Goal: Check status: Check status

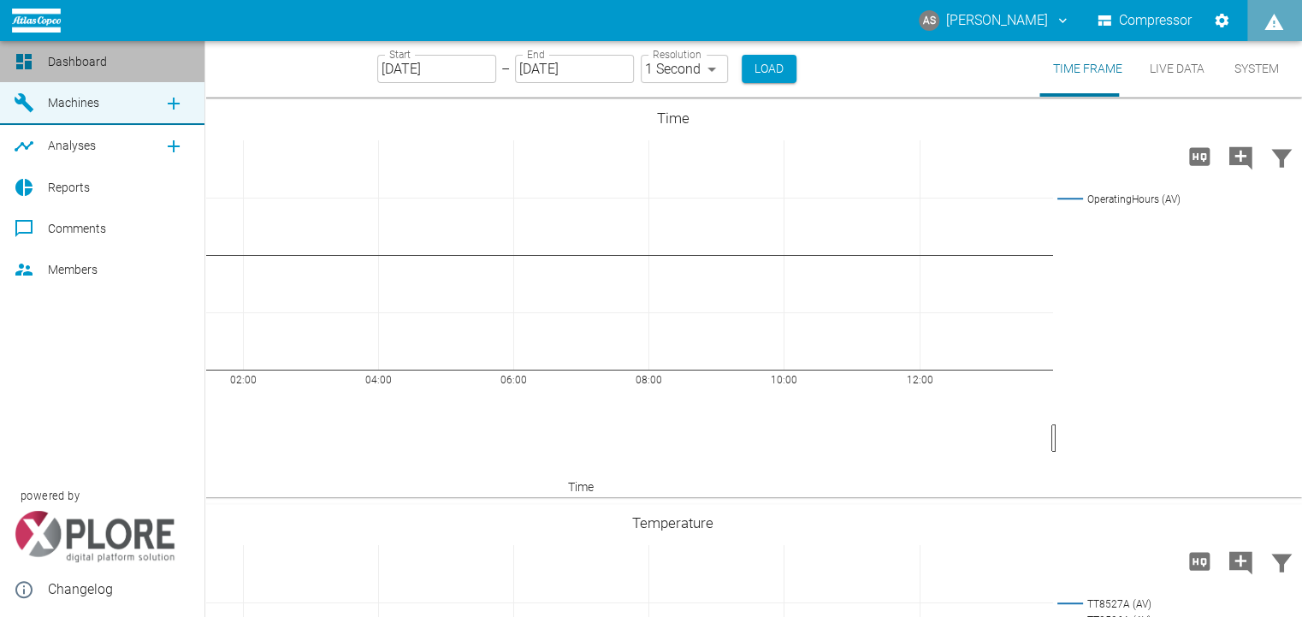
click at [26, 62] on icon at bounding box center [23, 61] width 15 height 15
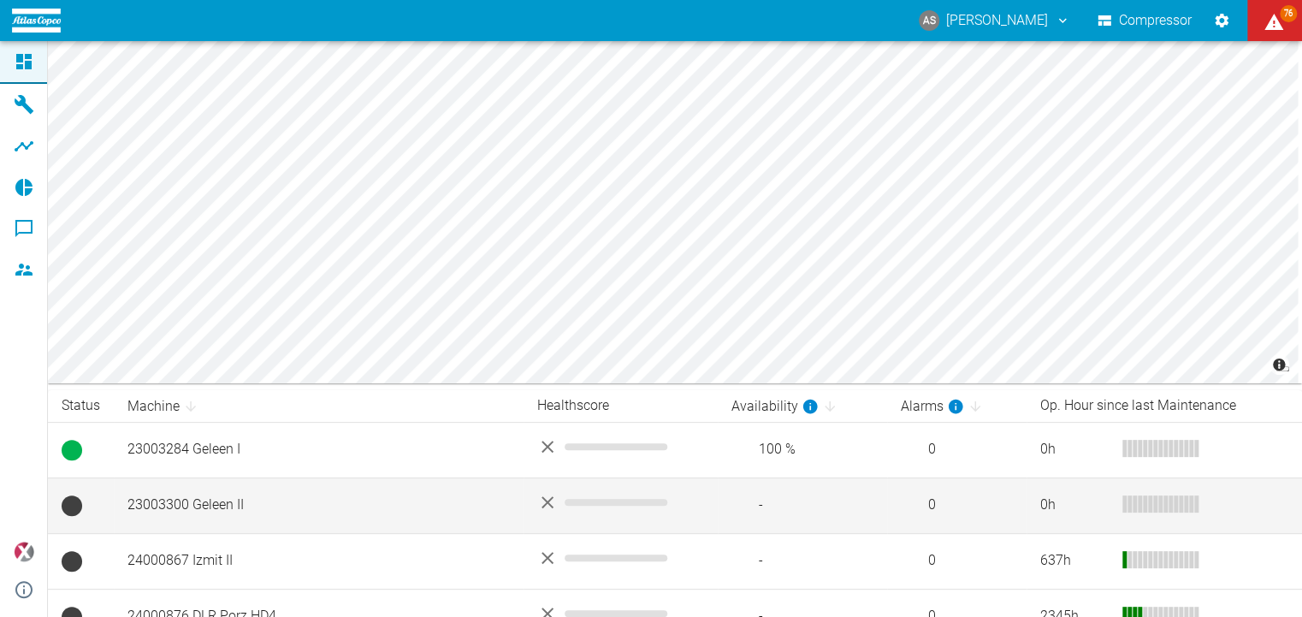
click at [554, 505] on div "No data" at bounding box center [620, 502] width 167 height 21
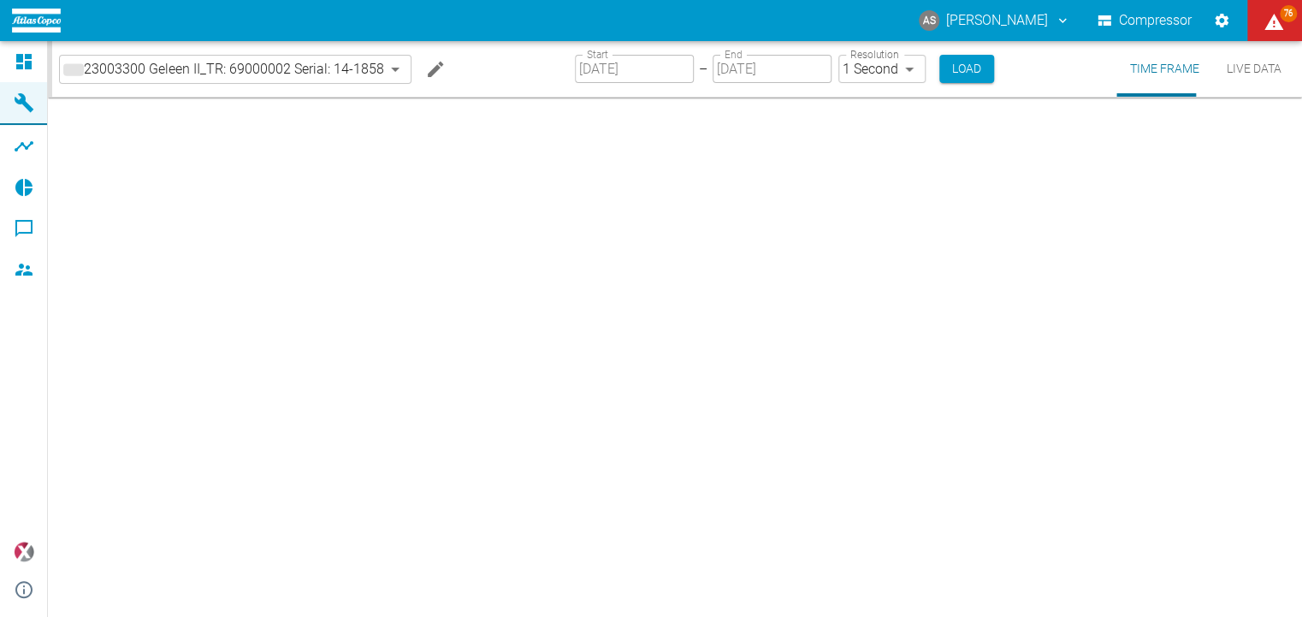
type input "2min"
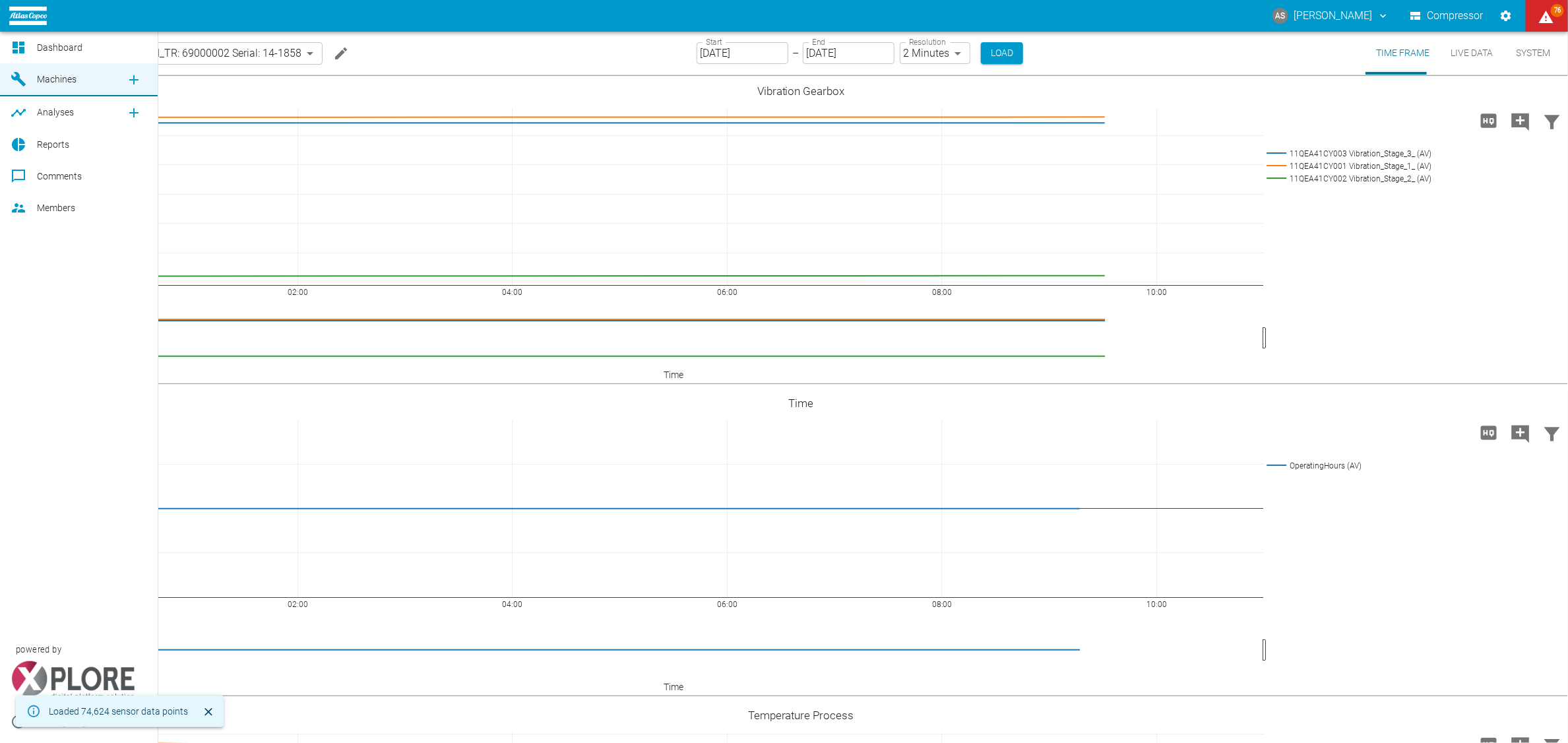
click at [23, 49] on div at bounding box center [21, 47] width 20 height 16
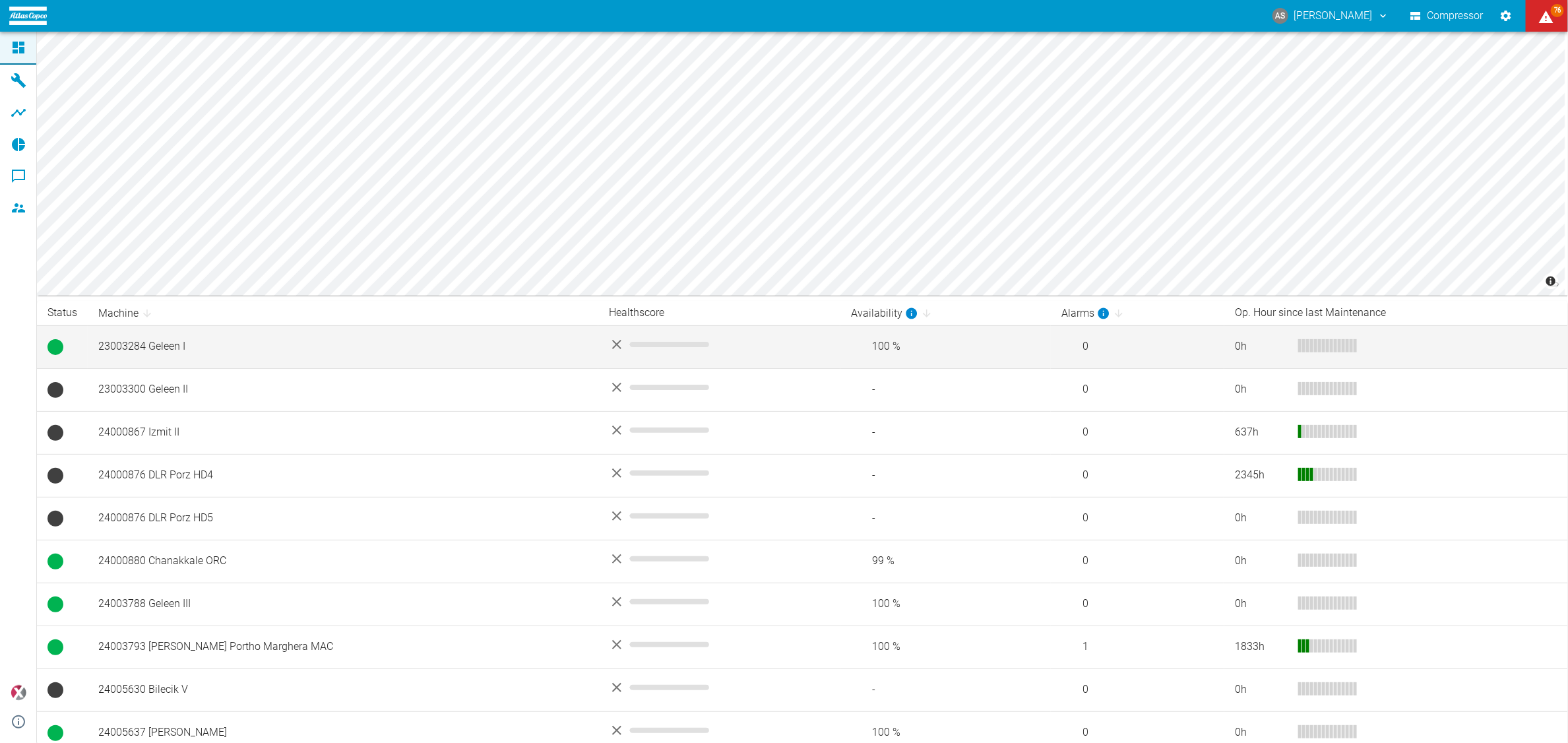
click at [179, 346] on td "23003284 Geleen I" at bounding box center [343, 347] width 511 height 43
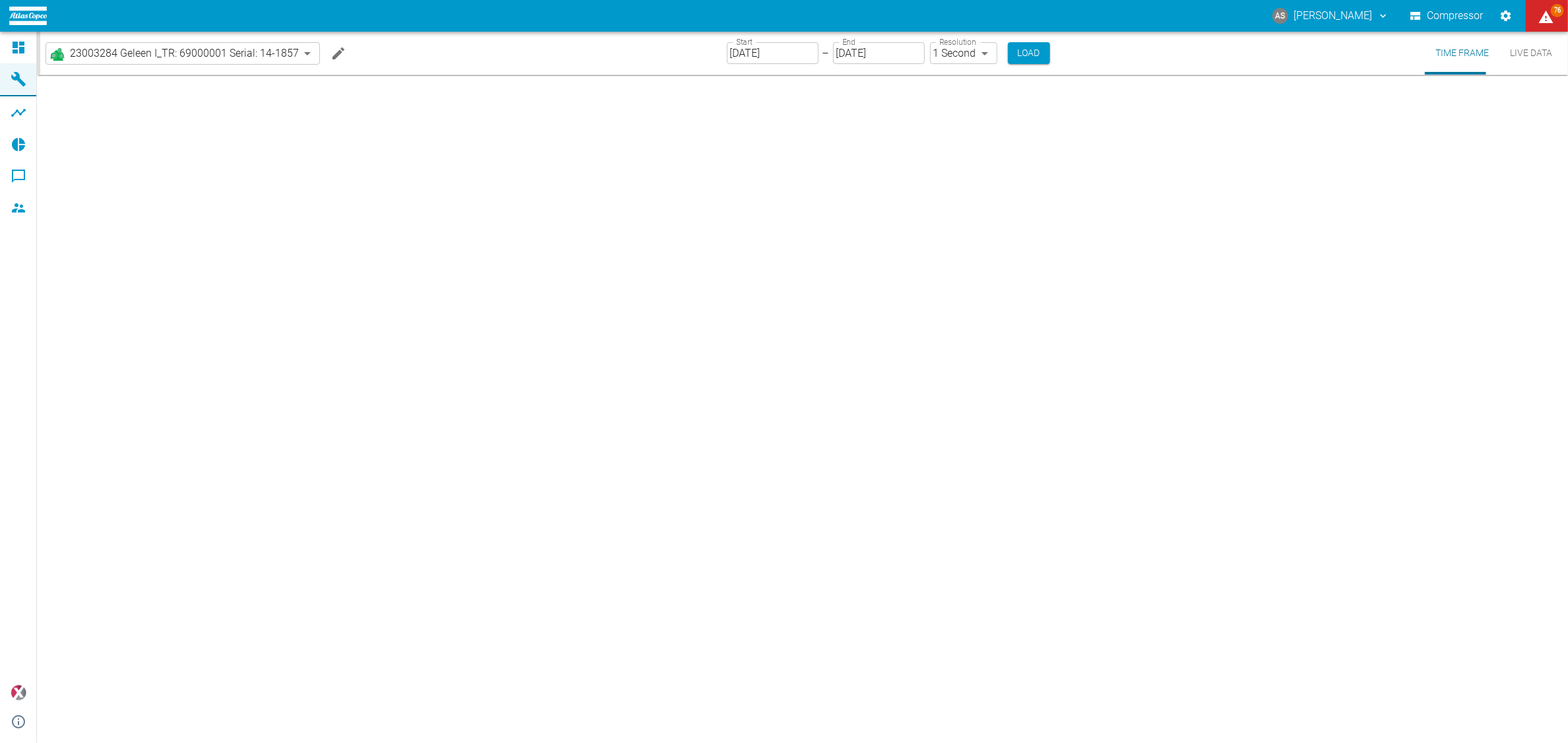
type input "2min"
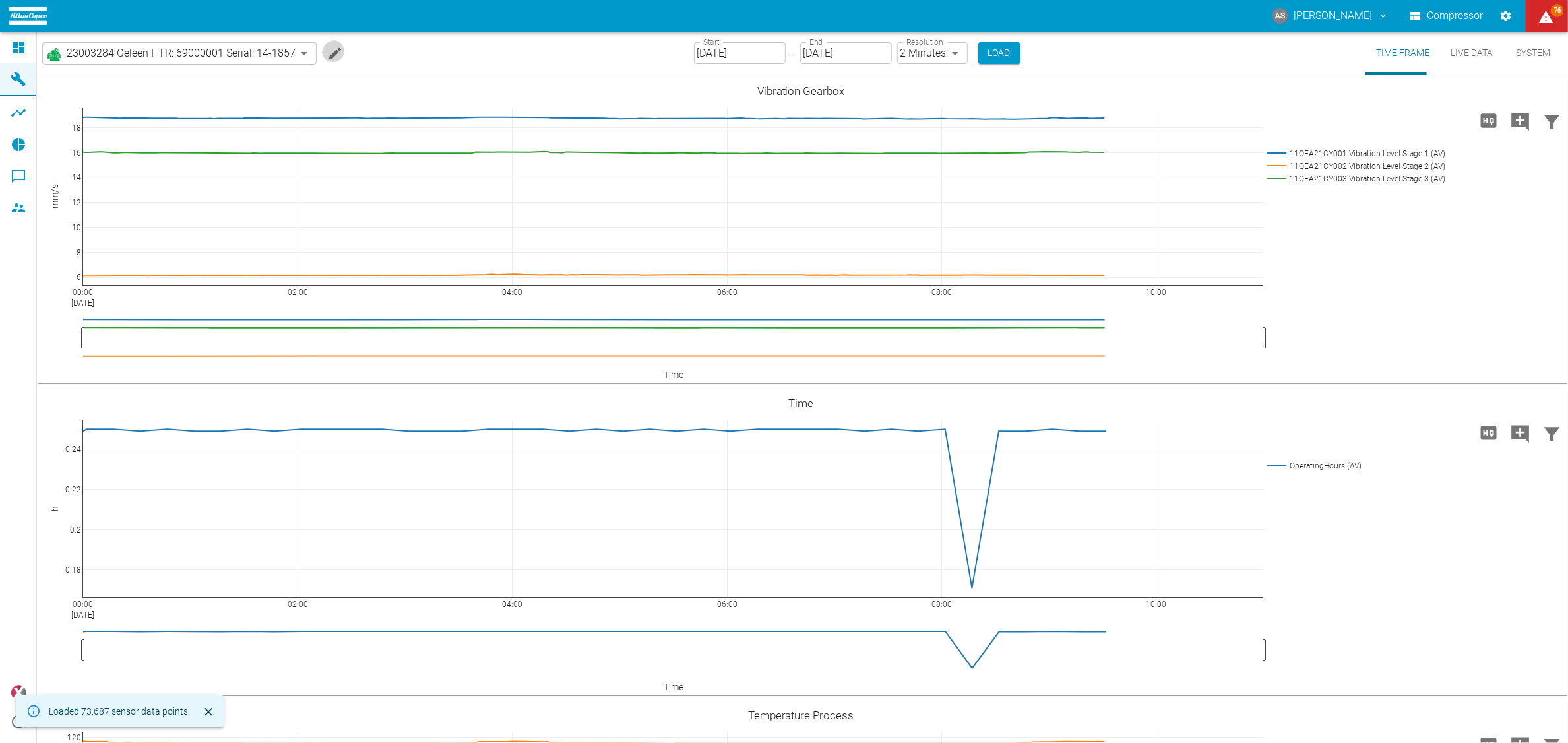
click at [329, 49] on icon "Edit machine" at bounding box center [335, 52] width 12 height 12
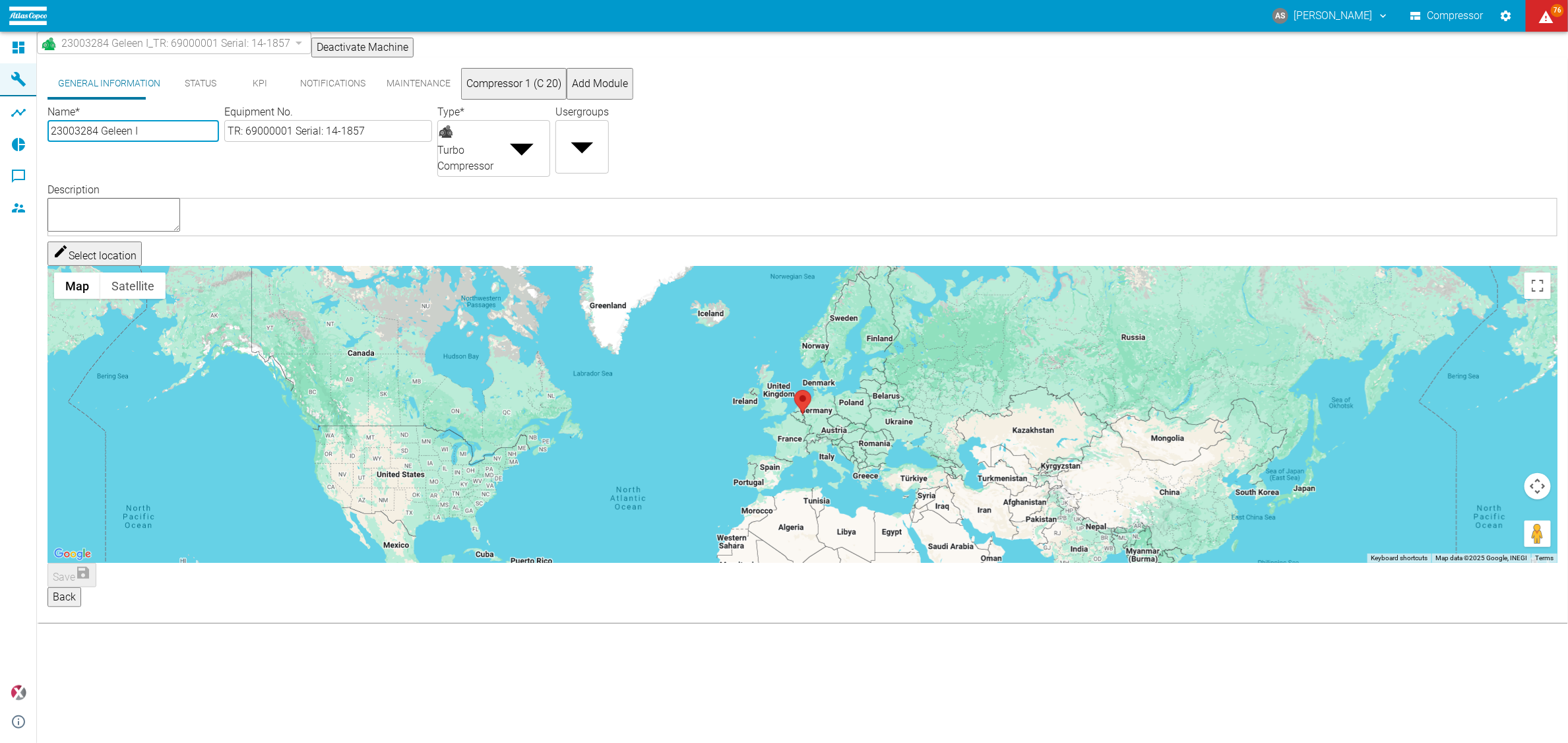
click at [231, 86] on button "KPI" at bounding box center [259, 83] width 59 height 32
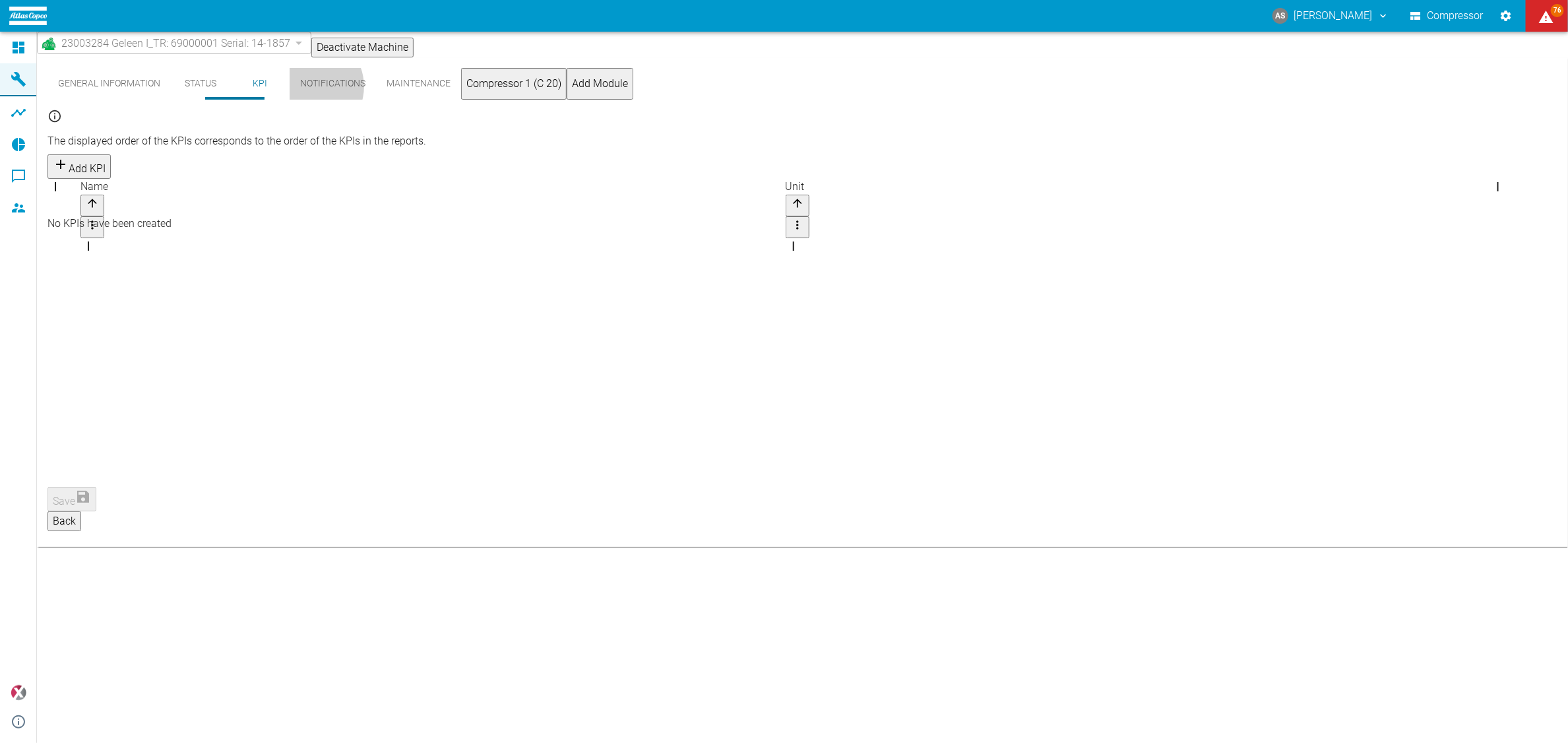
click at [289, 93] on button "Notifications" at bounding box center [332, 83] width 86 height 32
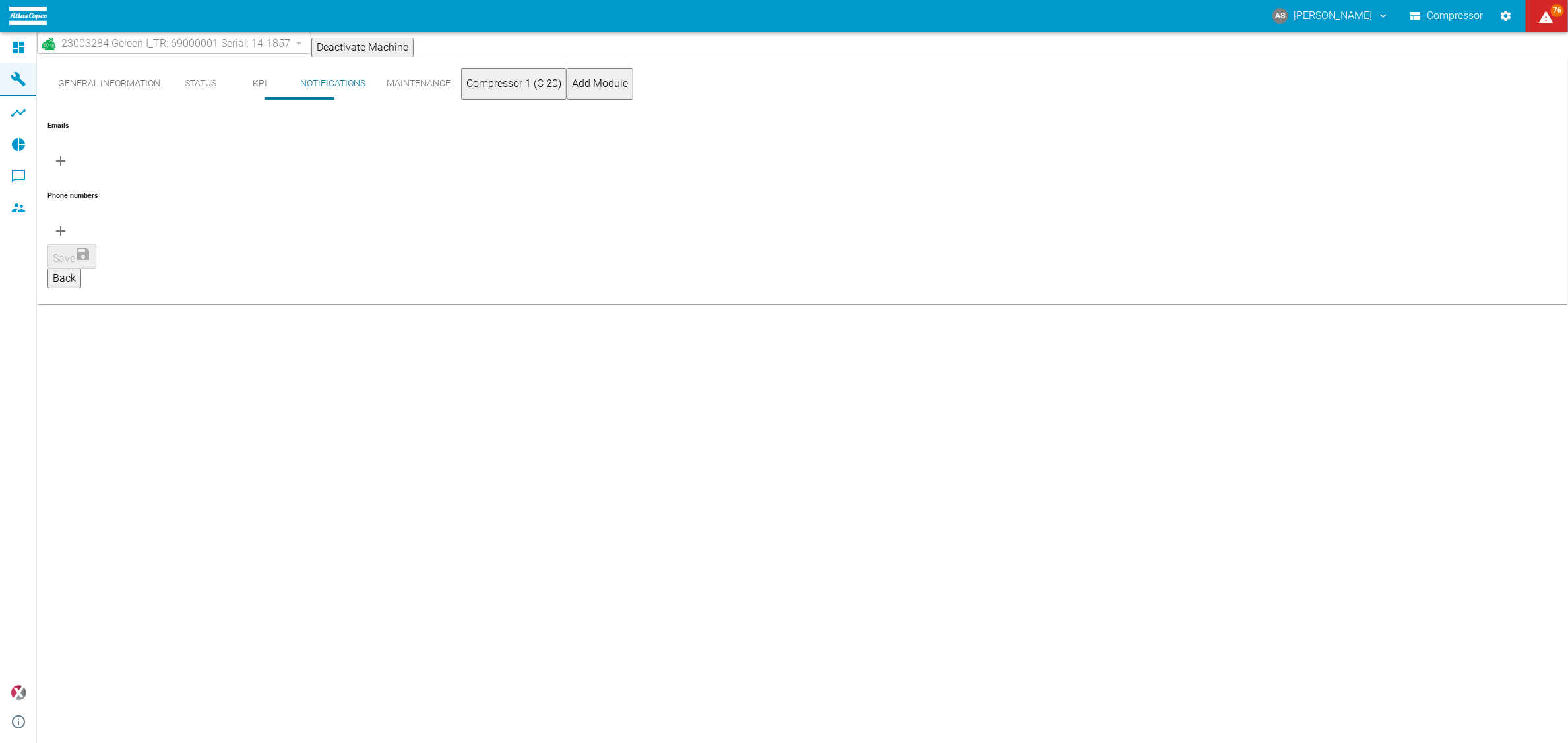
click at [376, 93] on button "Maintenance" at bounding box center [418, 83] width 85 height 32
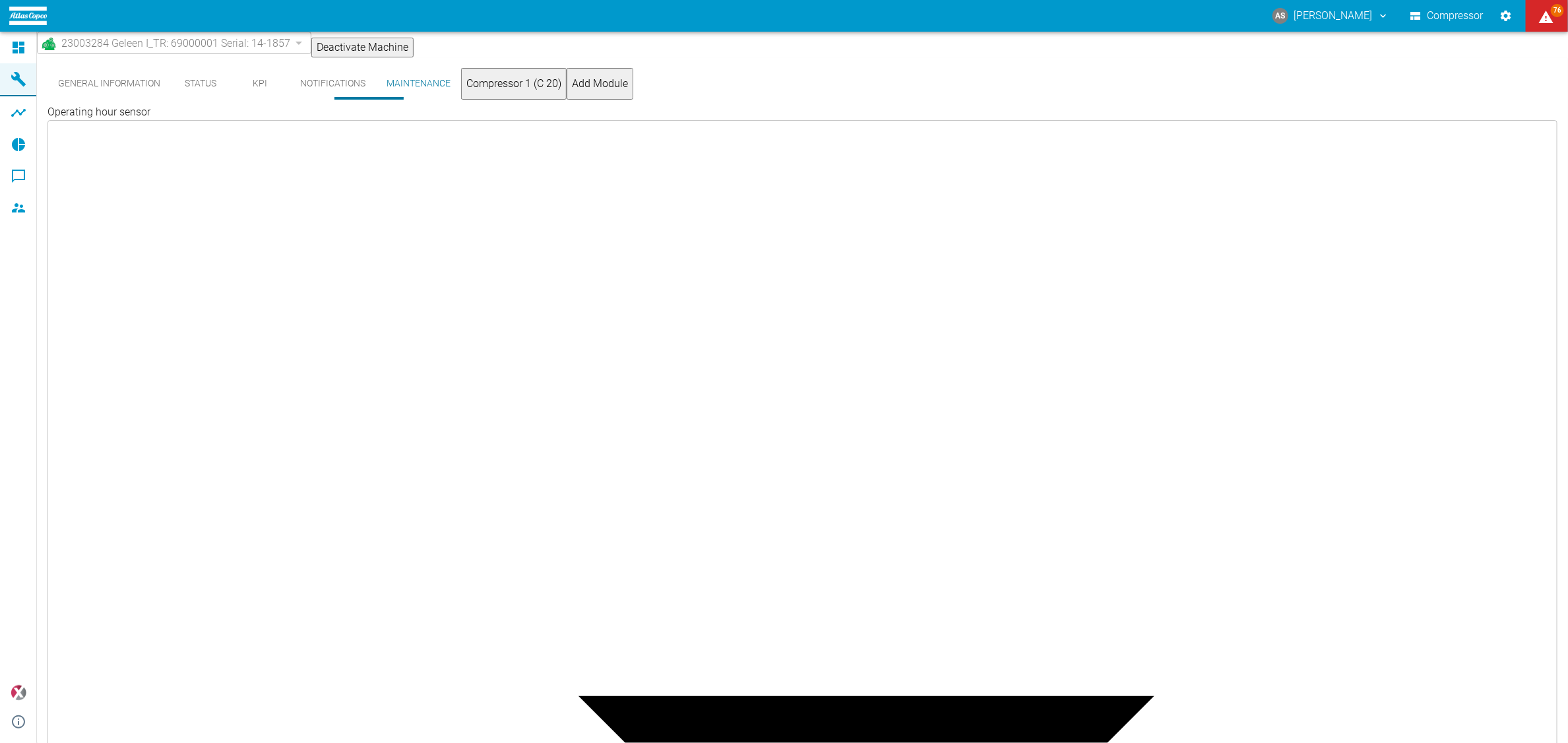
click at [461, 91] on button "Compressor 1 (C 20)" at bounding box center [514, 83] width 106 height 32
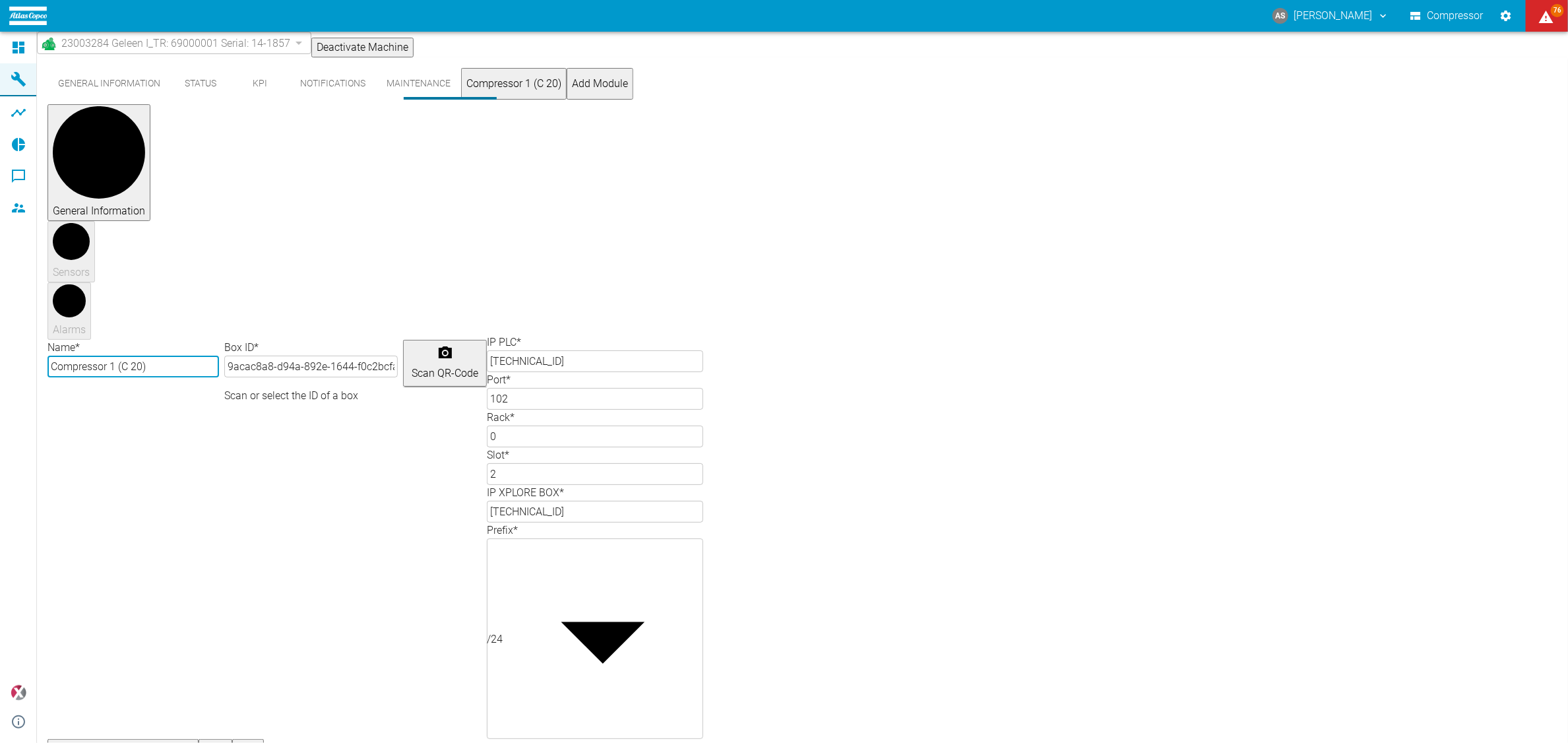
click at [232, 91] on button "KPI" at bounding box center [259, 83] width 59 height 32
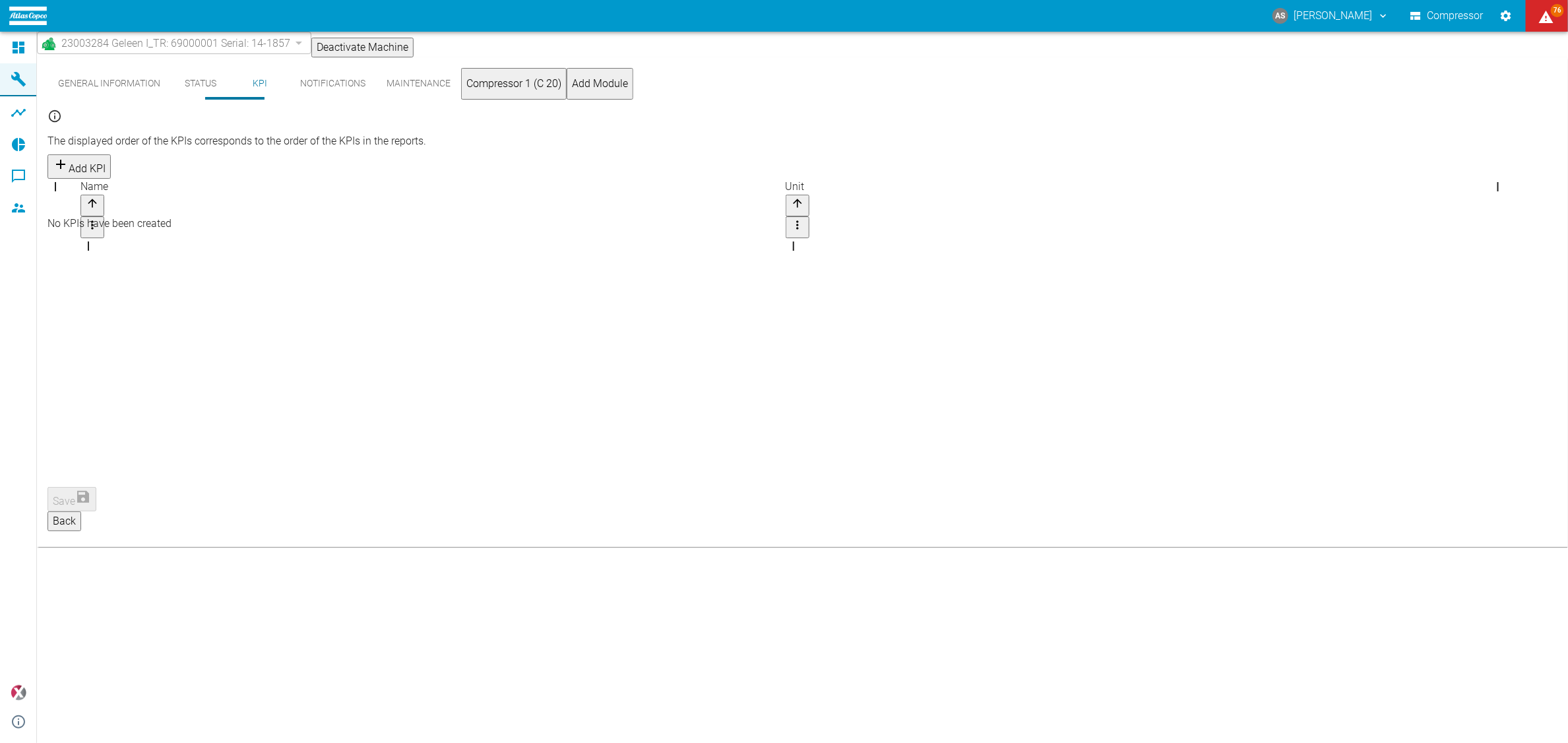
click at [179, 88] on button "Status" at bounding box center [200, 83] width 59 height 32
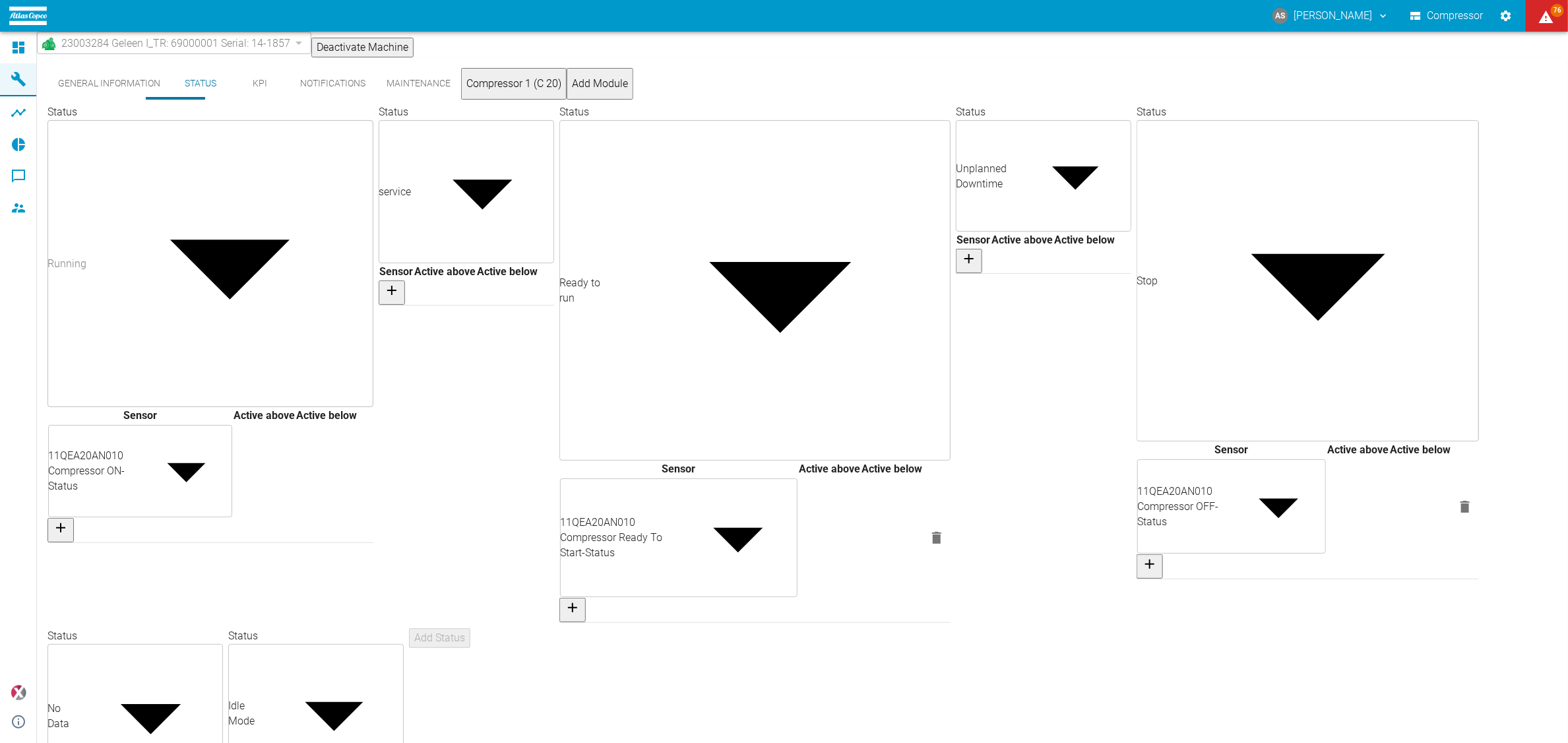
drag, startPoint x: 251, startPoint y: 106, endPoint x: 123, endPoint y: 83, distance: 130.0
click at [249, 106] on div "General Information Status KPI Notifications Maintenance Compressor 1 (C 20) Ad…" at bounding box center [803, 471] width 1510 height 807
click at [120, 91] on button "General Information" at bounding box center [110, 83] width 123 height 32
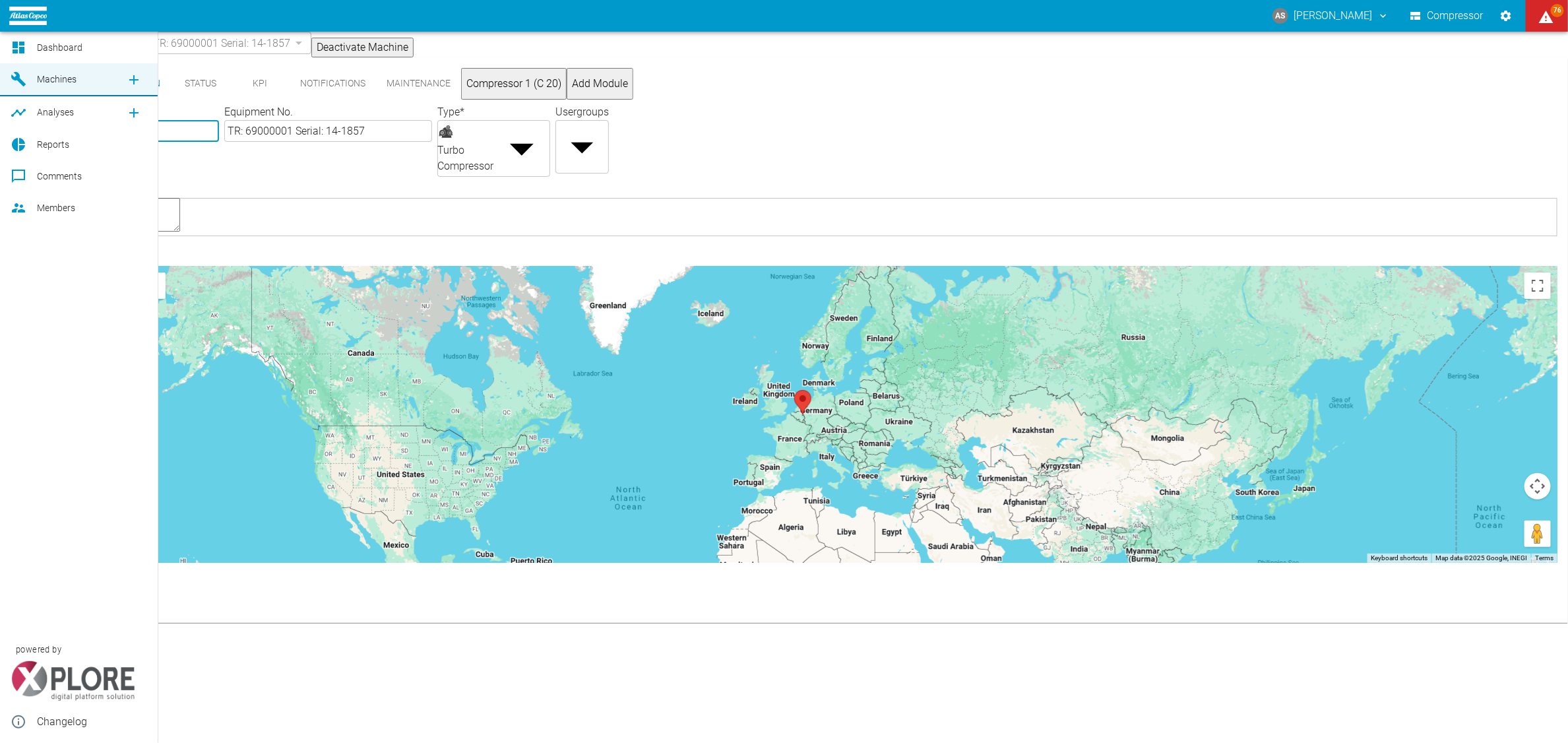
click at [28, 107] on div at bounding box center [21, 113] width 20 height 16
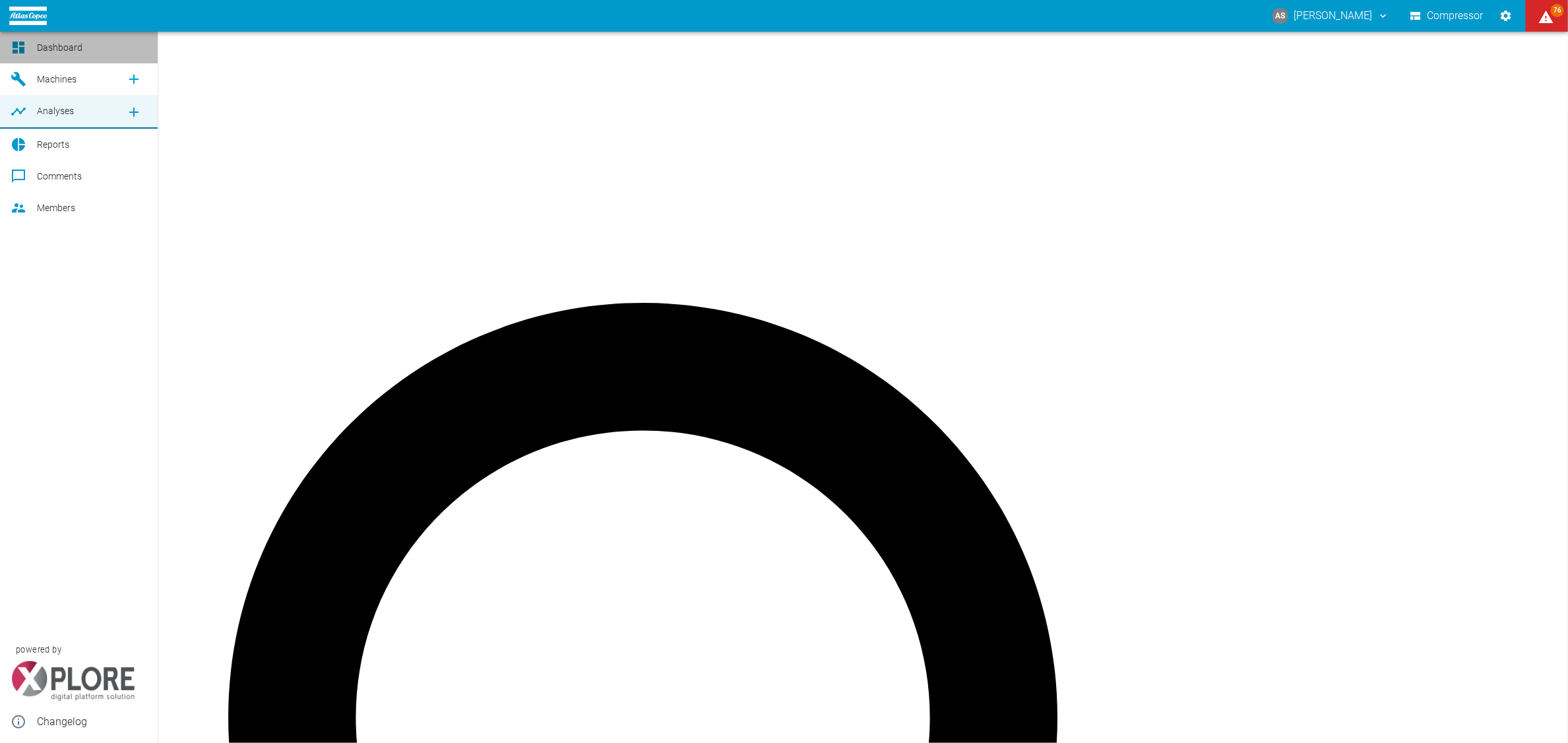
click at [75, 51] on span "Dashboard" at bounding box center [59, 48] width 46 height 11
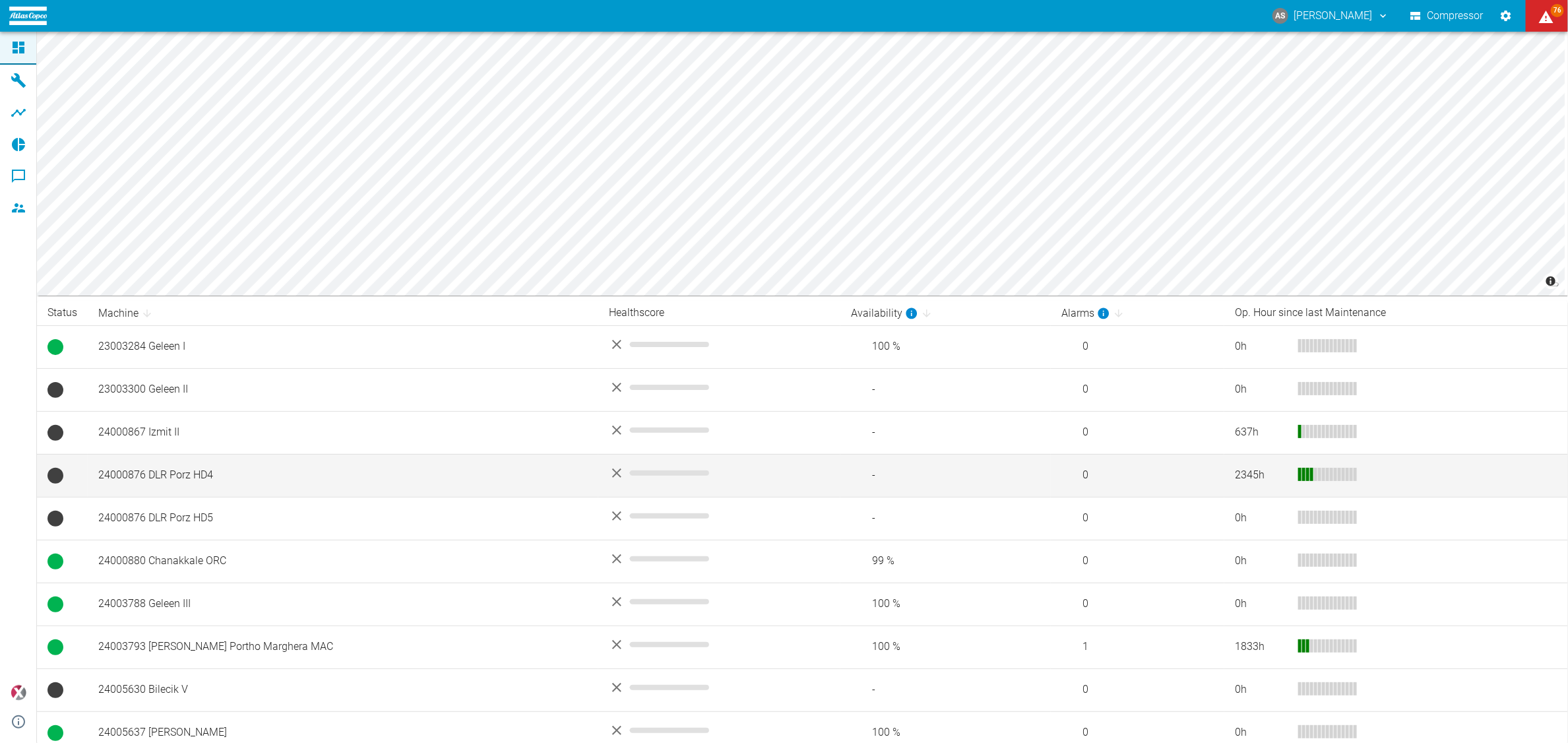
scroll to position [137, 0]
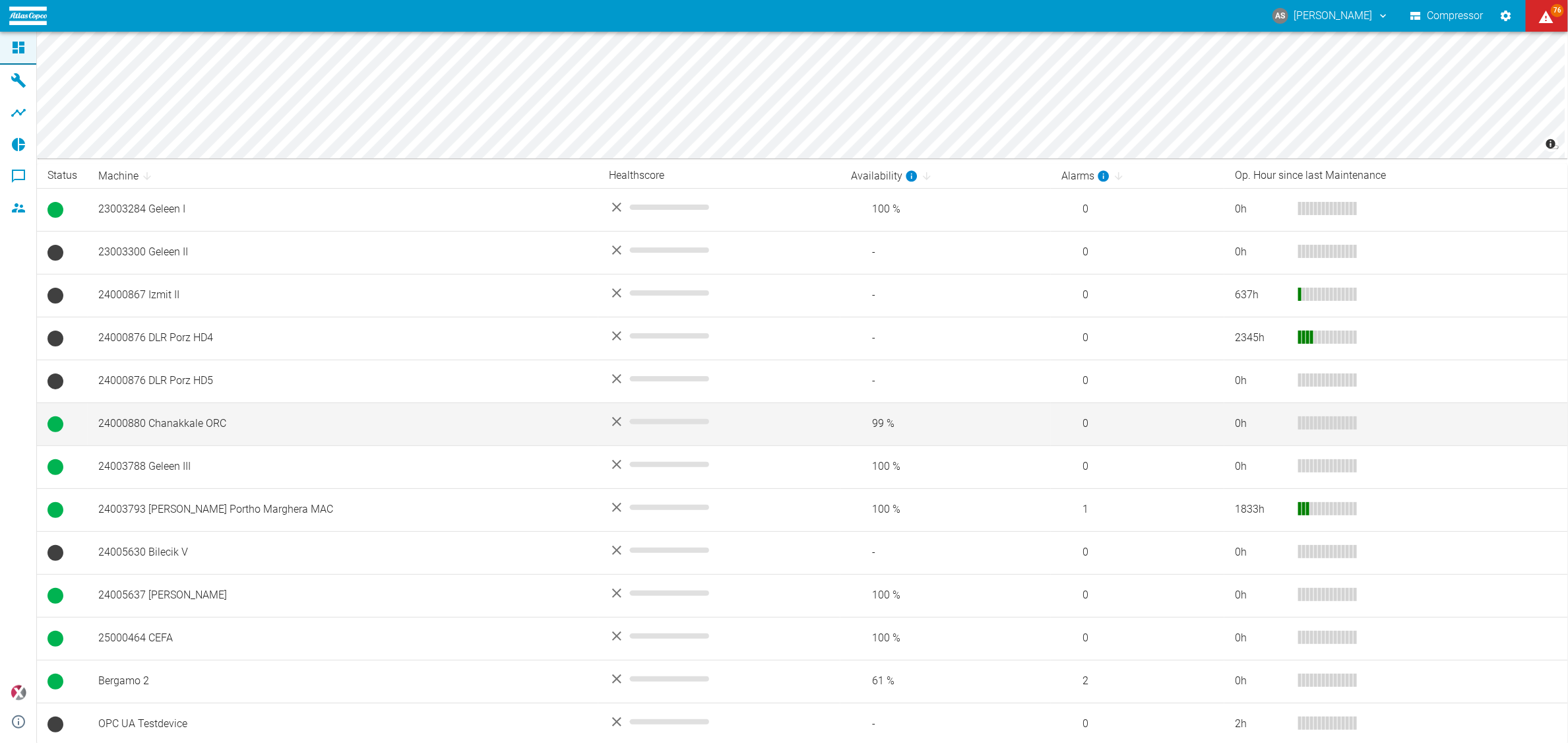
click at [145, 419] on td "24000880 Chanakkale ORC" at bounding box center [343, 424] width 511 height 43
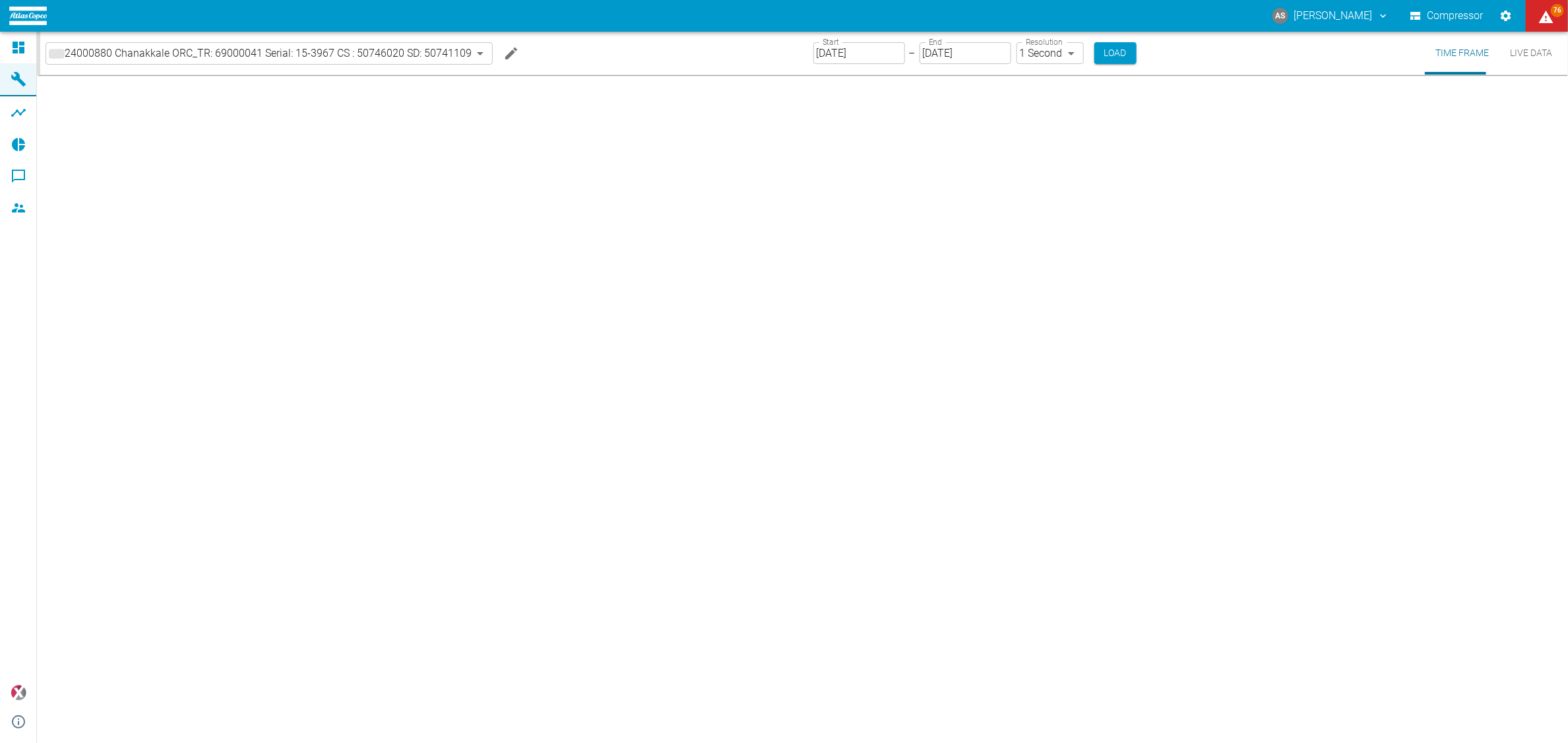
type input "2min"
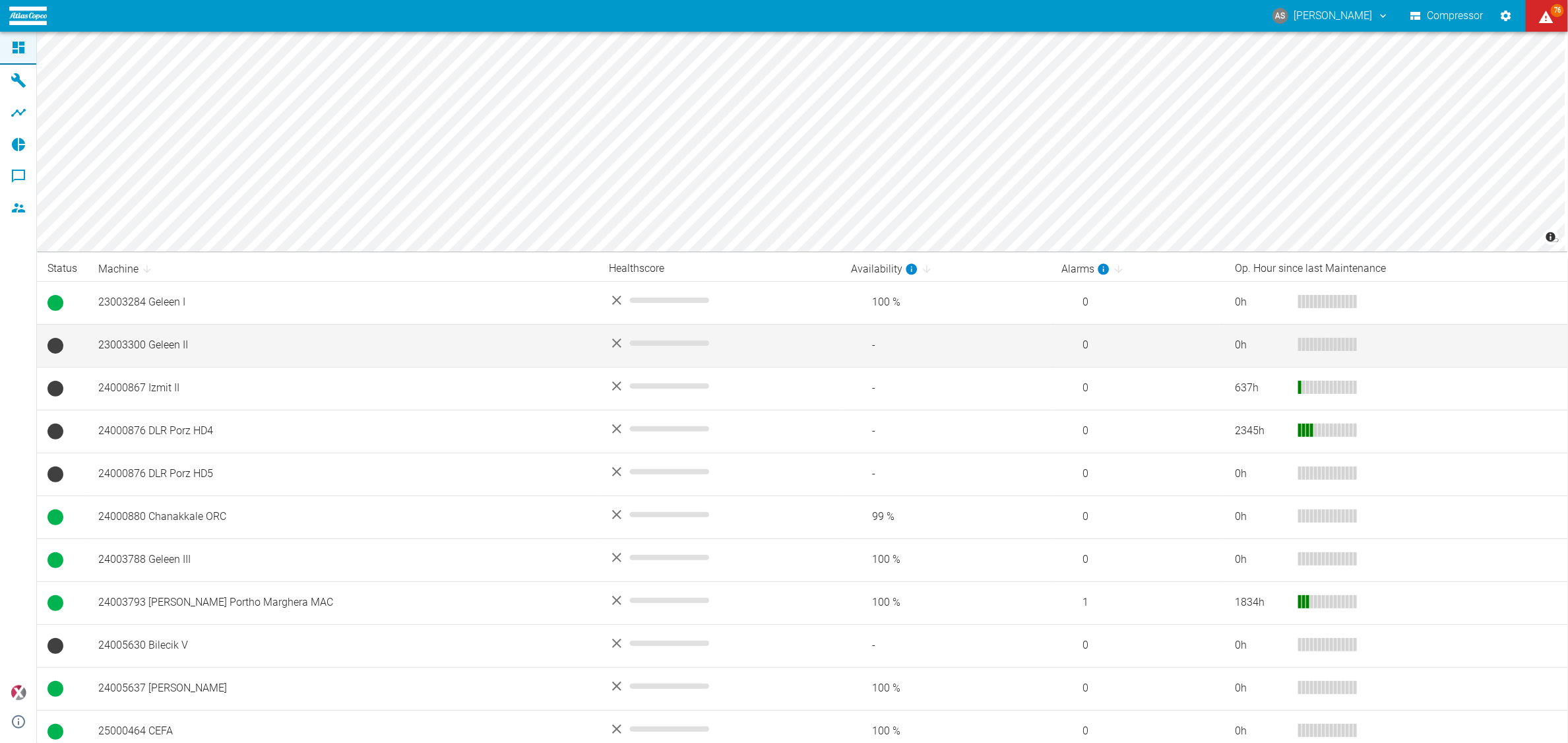
scroll to position [83, 0]
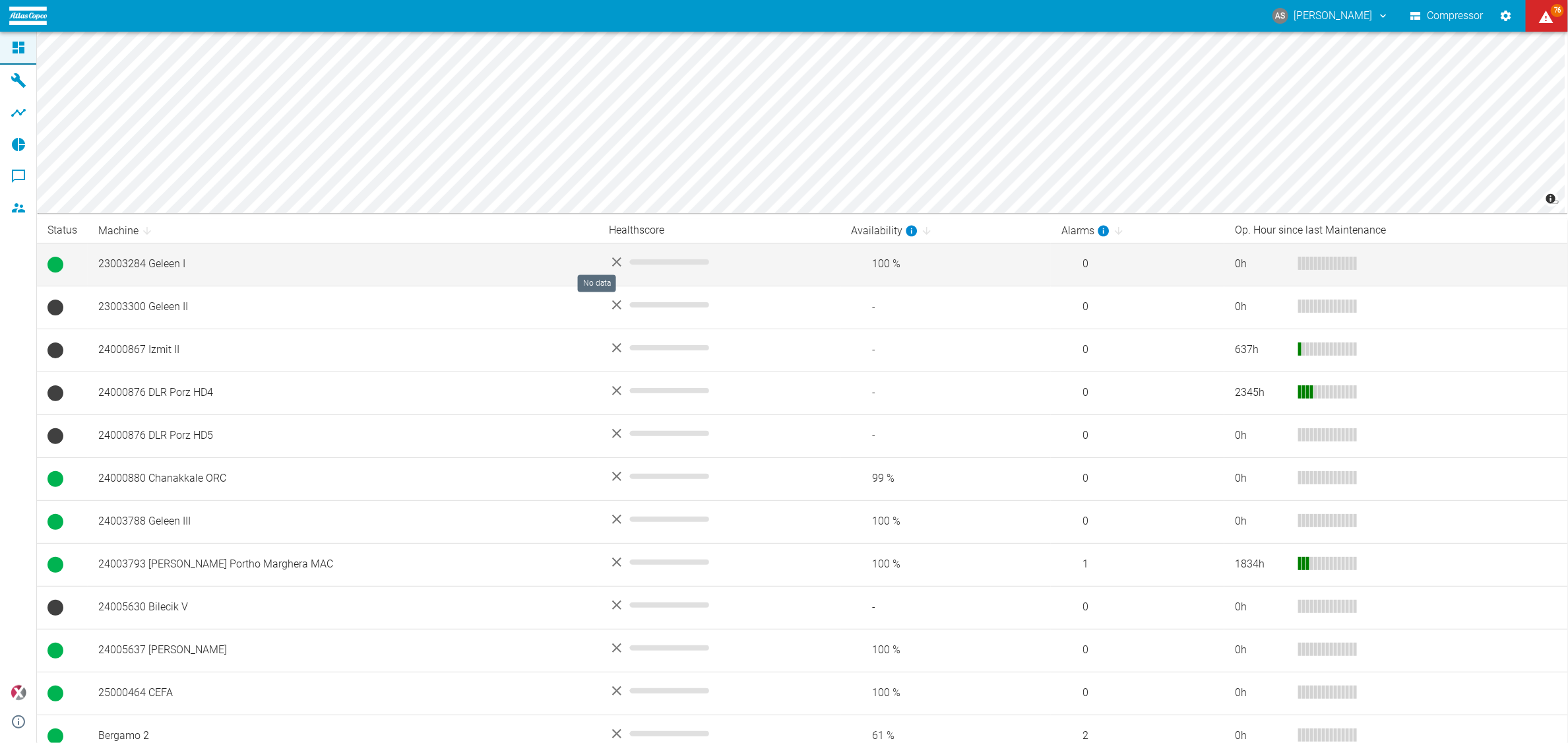
click at [630, 259] on span "No data" at bounding box center [669, 262] width 79 height 5
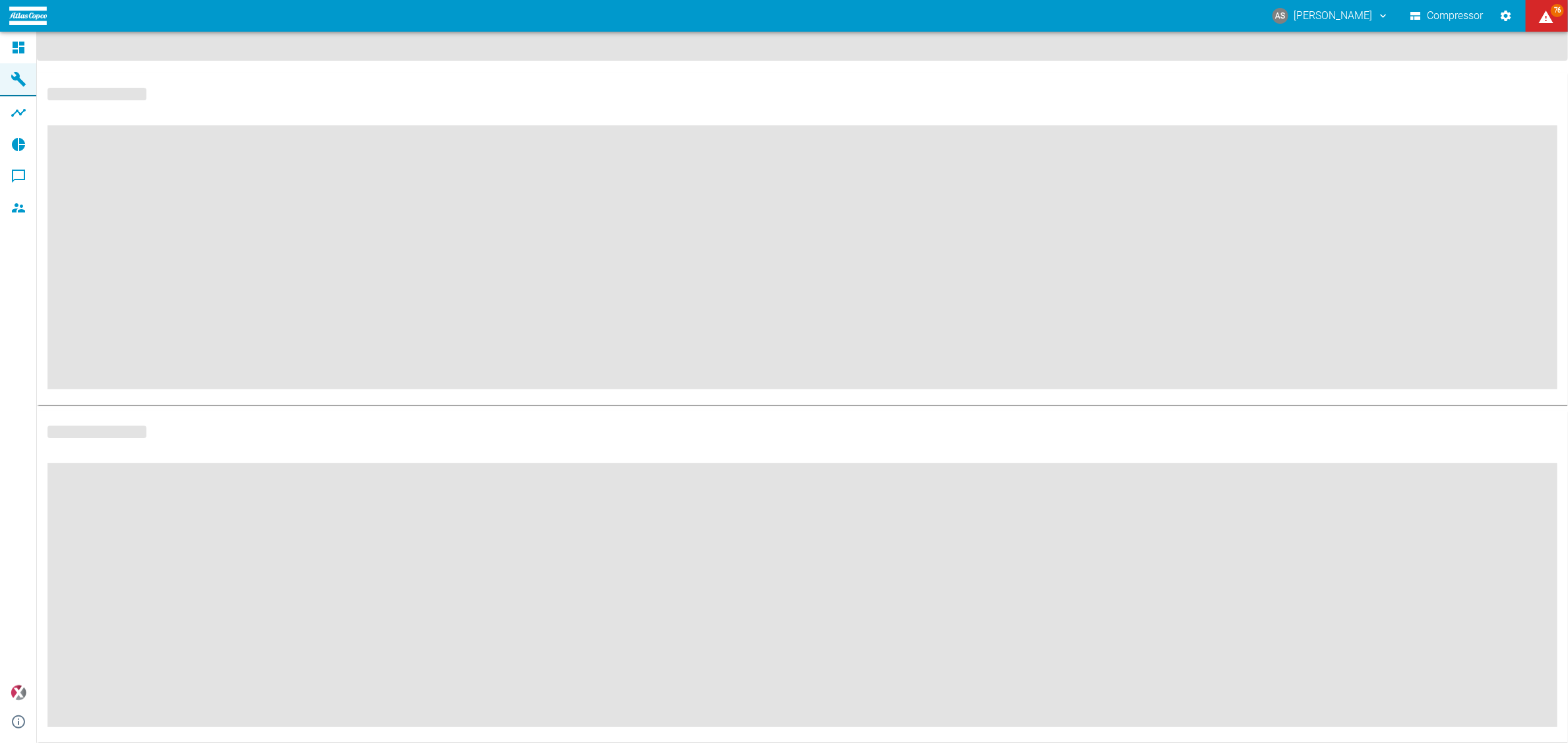
scroll to position [14, 0]
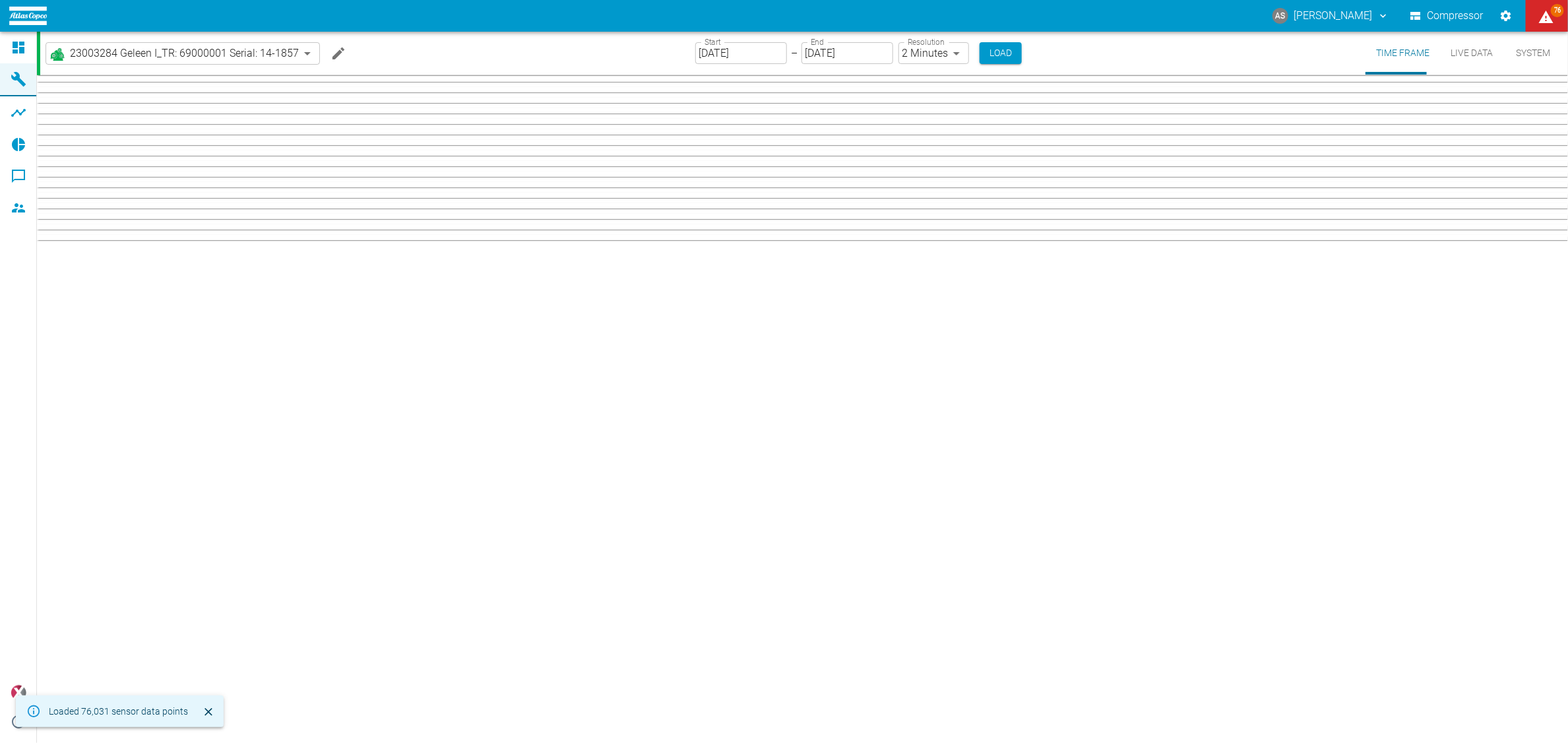
type input "2min"
